Goal: Transaction & Acquisition: Purchase product/service

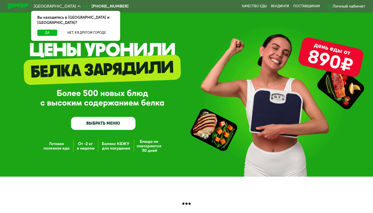
click at [117, 128] on link "ВЫБРАТЬ МЕНЮ" at bounding box center [103, 123] width 65 height 13
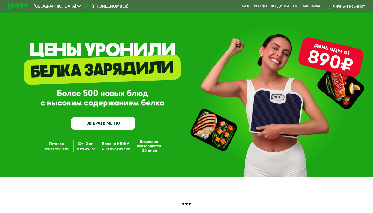
click at [117, 123] on link "ВЫБРАТЬ МЕНЮ" at bounding box center [103, 123] width 65 height 13
click at [44, 6] on span "[GEOGRAPHIC_DATA]" at bounding box center [55, 6] width 43 height 4
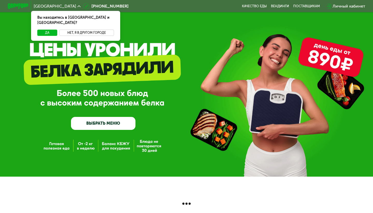
click at [71, 30] on button "Нет, я в другом городе" at bounding box center [86, 33] width 55 height 6
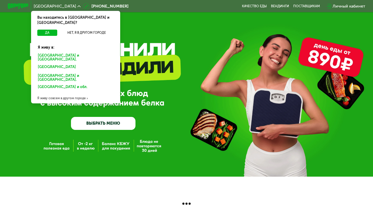
click at [62, 64] on div "[GEOGRAPHIC_DATA] и [GEOGRAPHIC_DATA]." at bounding box center [74, 68] width 81 height 8
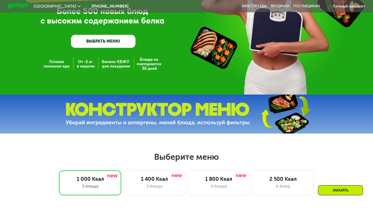
scroll to position [90, 0]
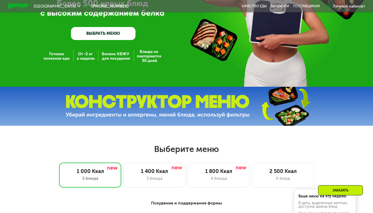
click at [114, 36] on link "ВЫБРАТЬ МЕНЮ" at bounding box center [103, 33] width 65 height 13
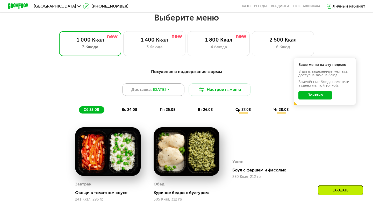
scroll to position [213, 0]
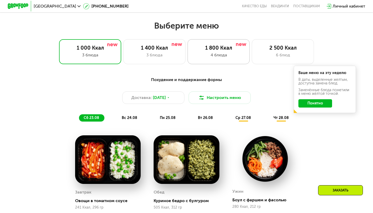
click at [214, 54] on div "4 блюда" at bounding box center [218, 55] width 51 height 6
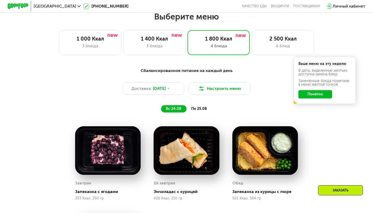
scroll to position [222, 0]
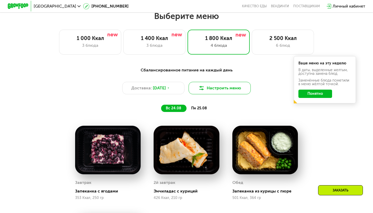
click at [219, 91] on button "Настроить меню" at bounding box center [220, 88] width 62 height 12
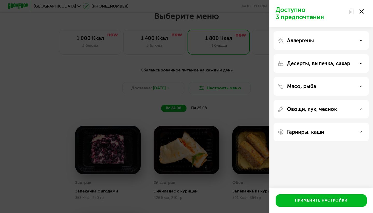
click at [363, 100] on div "Мясо, рыба" at bounding box center [321, 109] width 95 height 19
click at [363, 85] on div "Мясо, рыба" at bounding box center [321, 86] width 87 height 6
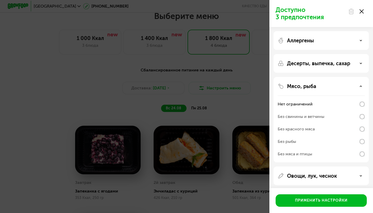
click at [363, 10] on icon at bounding box center [362, 11] width 4 height 4
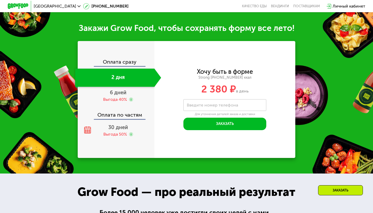
scroll to position [537, 0]
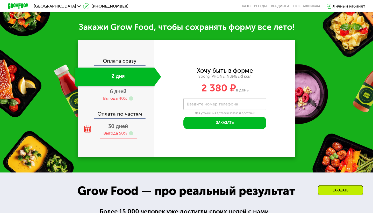
click at [113, 131] on div "Выгода 50%" at bounding box center [115, 133] width 24 height 6
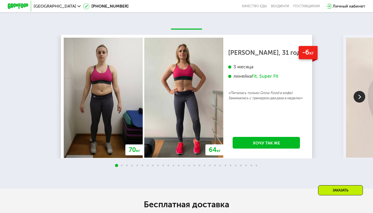
scroll to position [900, 0]
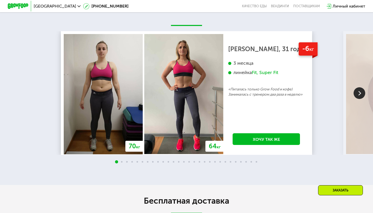
click at [362, 92] on img at bounding box center [360, 93] width 12 height 12
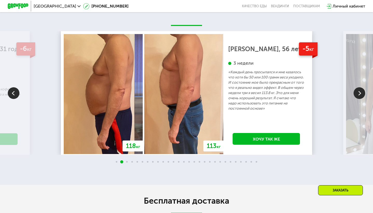
click at [361, 92] on img at bounding box center [360, 93] width 12 height 12
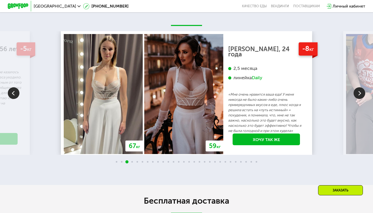
click at [361, 92] on img at bounding box center [360, 93] width 12 height 12
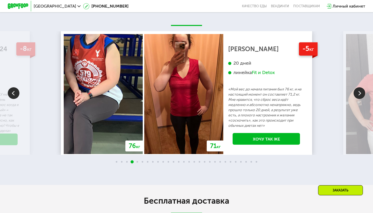
click at [361, 92] on img at bounding box center [360, 93] width 12 height 12
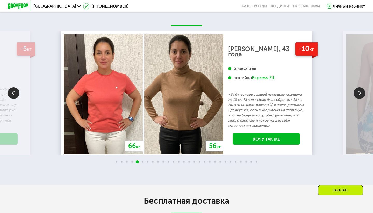
click at [361, 92] on img at bounding box center [360, 93] width 12 height 12
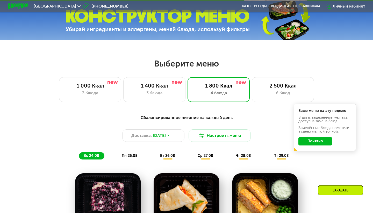
scroll to position [195, 0]
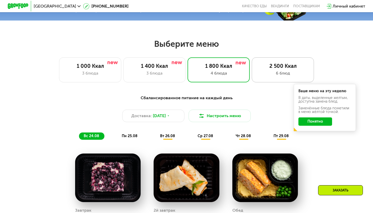
click at [286, 66] on div "2 500 Ккал" at bounding box center [283, 66] width 51 height 6
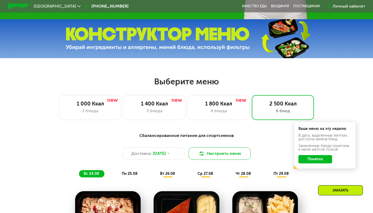
scroll to position [156, 0]
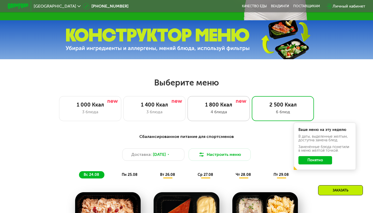
click at [220, 112] on div "4 блюда" at bounding box center [218, 112] width 51 height 6
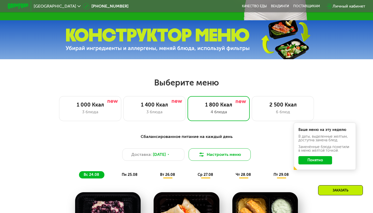
click at [206, 152] on button "Настроить меню" at bounding box center [220, 154] width 62 height 12
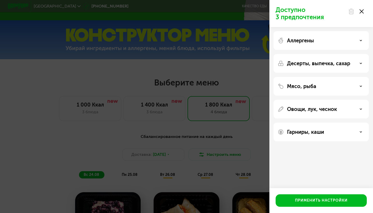
click at [312, 140] on div "Гарниры, каши" at bounding box center [321, 131] width 95 height 19
click at [312, 135] on p "Гарниры, каши" at bounding box center [305, 132] width 37 height 6
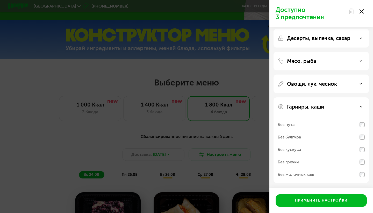
scroll to position [25, 0]
click at [310, 113] on div "Гарниры, каши Без нута Без булгура Без кускуса Без гречки Без молочных каш" at bounding box center [321, 139] width 95 height 85
click at [312, 109] on p "Гарниры, каши" at bounding box center [305, 106] width 37 height 6
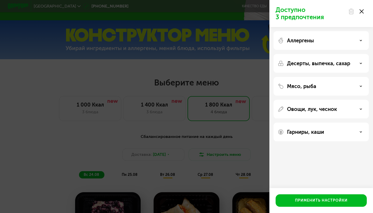
click at [316, 106] on p "Овощи, лук, чеснок" at bounding box center [312, 109] width 50 height 6
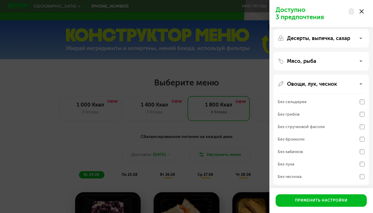
click at [316, 84] on p "Овощи, лук, чеснок" at bounding box center [312, 84] width 50 height 6
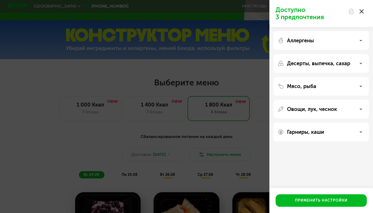
click at [317, 66] on p "Десерты, выпечка, сахар" at bounding box center [318, 63] width 63 height 6
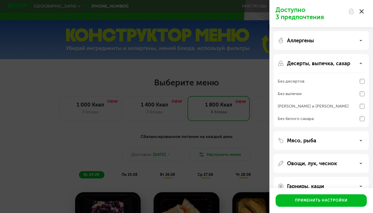
click at [317, 66] on p "Десерты, выпечка, сахар" at bounding box center [318, 63] width 63 height 6
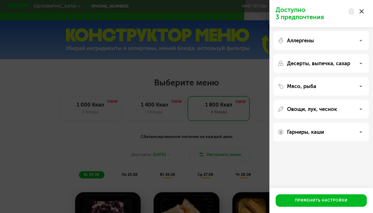
click at [226, 165] on div "Доступно 3 предпочтения Аллергены Десерты, выпечка, сахар Мясо, рыба Овощи, лук…" at bounding box center [186, 106] width 373 height 213
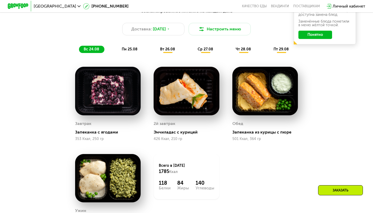
scroll to position [279, 0]
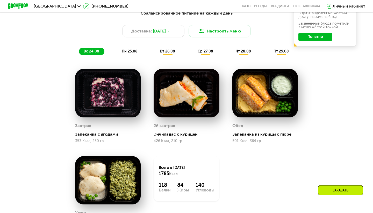
click at [132, 44] on div "Сбалансированное питание на каждый день Доставка: 23 авг, сб Настроить меню вс …" at bounding box center [186, 32] width 307 height 45
click at [156, 48] on div "пн 25.08" at bounding box center [168, 51] width 25 height 7
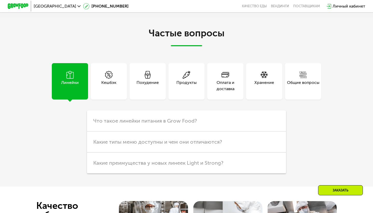
scroll to position [1271, 0]
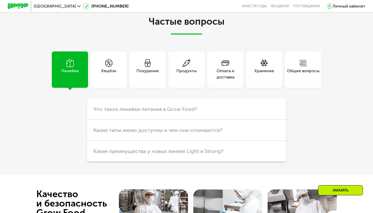
click at [145, 75] on div "Похудение" at bounding box center [148, 74] width 22 height 12
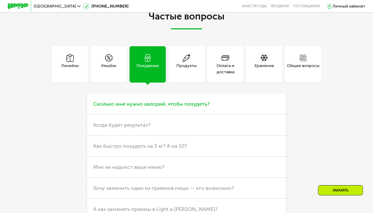
scroll to position [1286, 0]
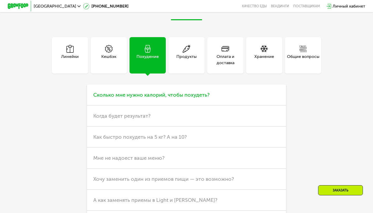
click at [168, 93] on span "Сколько мне нужно калорий, чтобы похудеть?" at bounding box center [151, 95] width 116 height 6
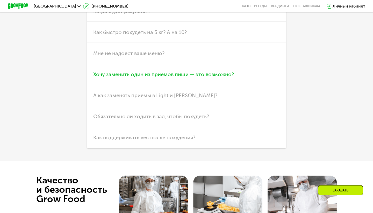
scroll to position [1430, 0]
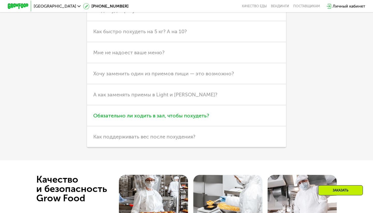
click at [148, 118] on h3 "Обязательно ли ходить в зал, чтобы похудеть?" at bounding box center [186, 115] width 199 height 21
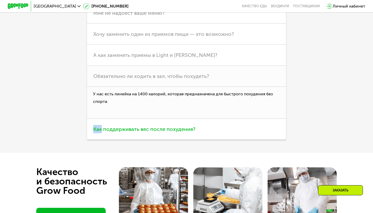
click at [148, 119] on h3 "Как поддерживать вес после похудения?" at bounding box center [186, 129] width 199 height 21
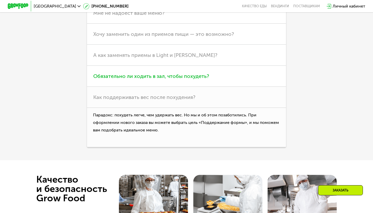
click at [152, 77] on span "Обязательно ли ходить в зал, чтобы похудеть?" at bounding box center [151, 76] width 116 height 6
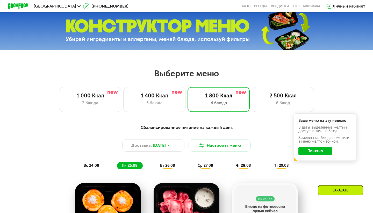
scroll to position [201, 0]
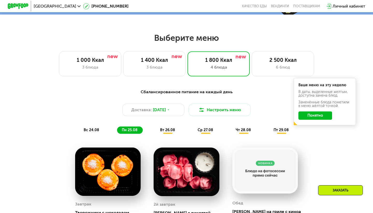
click at [280, 128] on span "пт 29.08" at bounding box center [281, 130] width 15 height 4
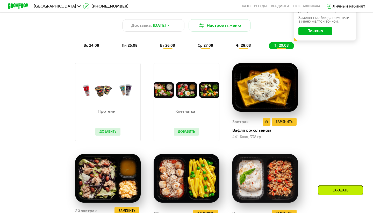
scroll to position [275, 0]
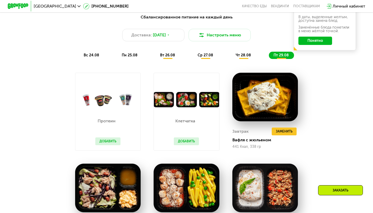
click at [241, 57] on span "чт 28.08" at bounding box center [243, 55] width 15 height 4
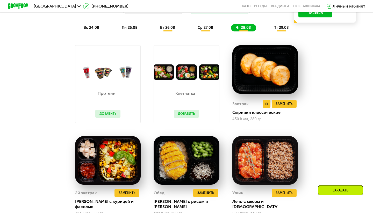
scroll to position [305, 0]
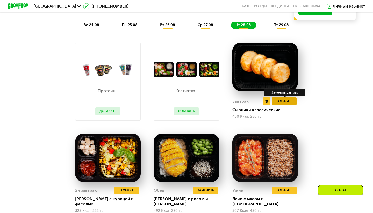
click at [281, 102] on span "Заменить" at bounding box center [284, 101] width 17 height 5
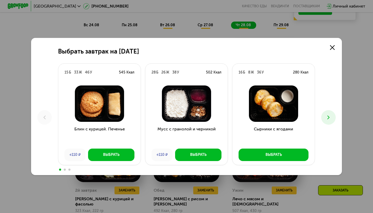
click at [333, 117] on button at bounding box center [329, 117] width 15 height 15
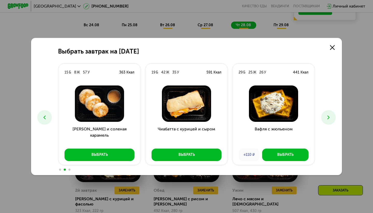
click at [333, 117] on button at bounding box center [329, 117] width 15 height 15
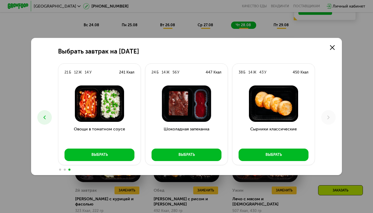
click at [45, 119] on use at bounding box center [45, 117] width 2 height 4
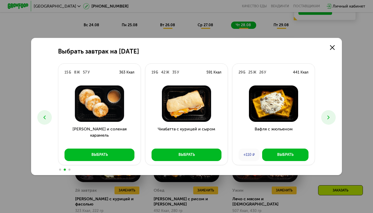
click at [45, 119] on use at bounding box center [45, 117] width 2 height 4
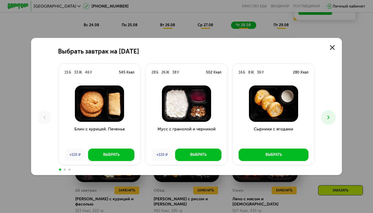
click at [342, 119] on div "Выбрать завтрак на 28 августа 15 Б 33 Ж 46 У 545 Ккал Блин с курицей. Печенье +…" at bounding box center [186, 106] width 311 height 137
click at [336, 119] on button at bounding box center [329, 117] width 15 height 15
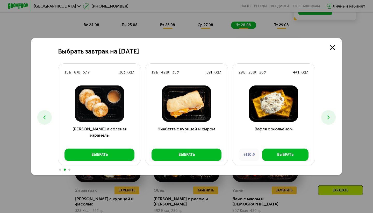
click at [42, 123] on button at bounding box center [44, 117] width 15 height 15
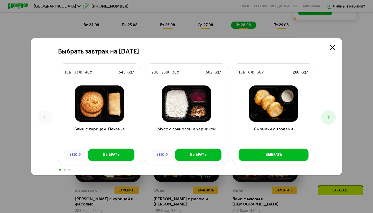
click at [330, 108] on div "Выбрать завтрак на 28 августа 15 Б 33 Ж 46 У 545 Ккал Блин с курицей. Печенье +…" at bounding box center [186, 106] width 311 height 137
click at [329, 118] on icon at bounding box center [329, 117] width 6 height 6
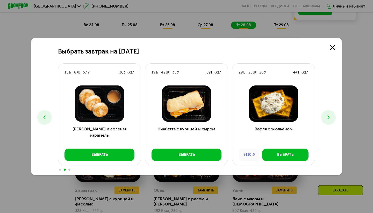
click at [44, 118] on icon at bounding box center [44, 117] width 6 height 6
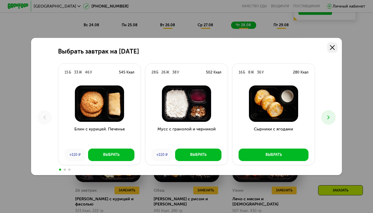
click at [336, 47] on link at bounding box center [333, 47] width 10 height 10
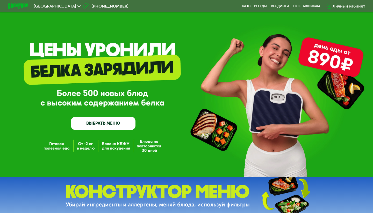
scroll to position [0, 0]
